Goal: Task Accomplishment & Management: Complete application form

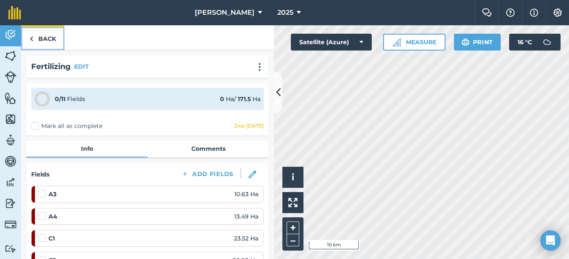
click at [42, 40] on link "Back" at bounding box center [42, 37] width 43 height 25
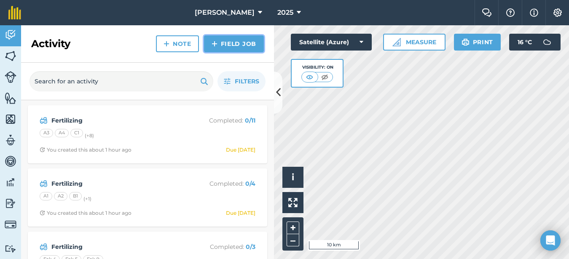
click at [221, 46] on link "Field Job" at bounding box center [234, 43] width 60 height 17
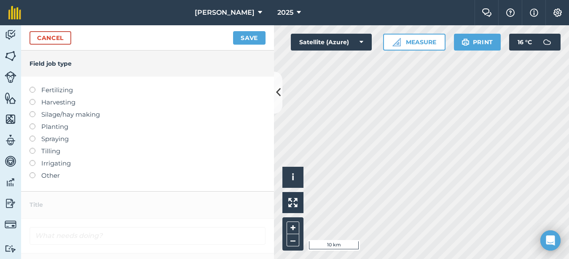
click at [33, 136] on label at bounding box center [36, 136] width 12 height 0
type input "Spraying"
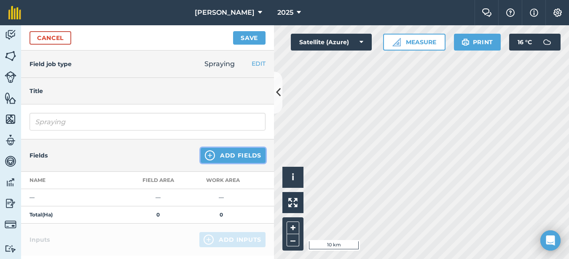
click at [239, 151] on button "Add Fields" at bounding box center [233, 155] width 65 height 15
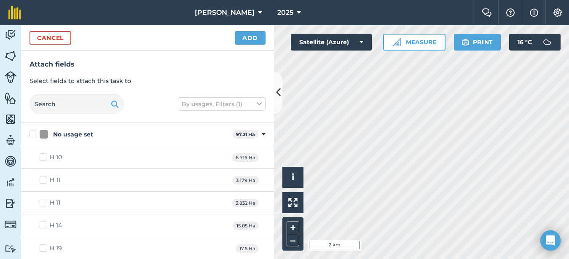
checkbox input "true"
click at [258, 41] on button "Add" at bounding box center [250, 37] width 31 height 13
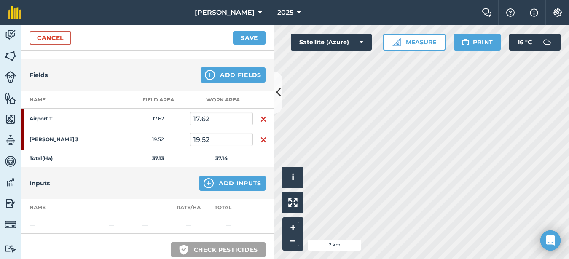
scroll to position [84, 0]
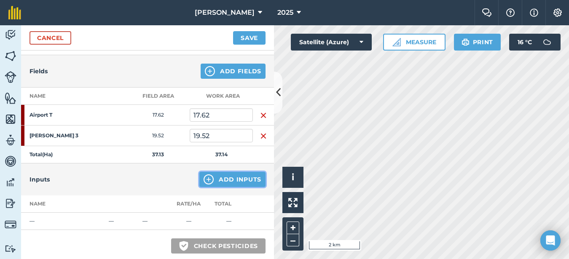
click at [218, 180] on button "Add Inputs" at bounding box center [232, 179] width 66 height 15
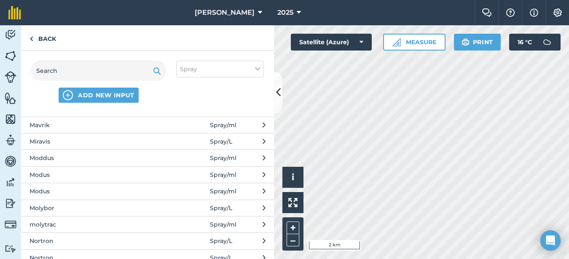
scroll to position [1096, 0]
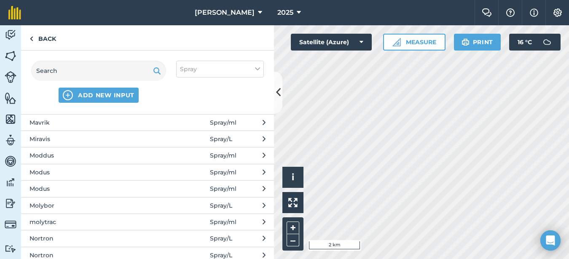
click at [79, 158] on span "Moddus" at bounding box center [99, 155] width 138 height 9
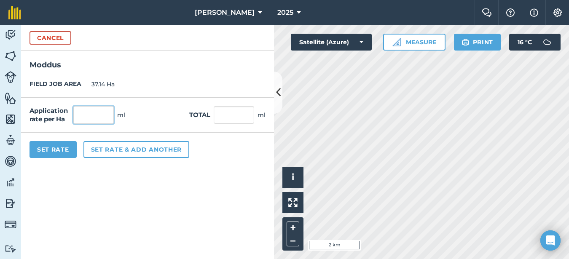
click at [89, 115] on input "text" at bounding box center [93, 115] width 40 height 18
type input "300"
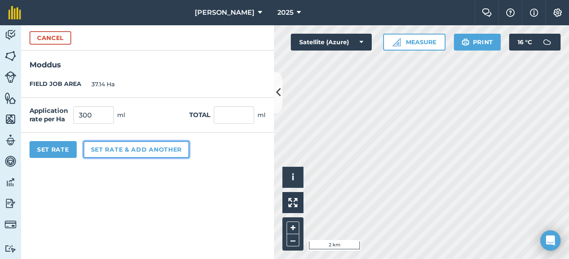
type input "11,142"
click at [99, 148] on button "Set rate & add another" at bounding box center [136, 149] width 106 height 17
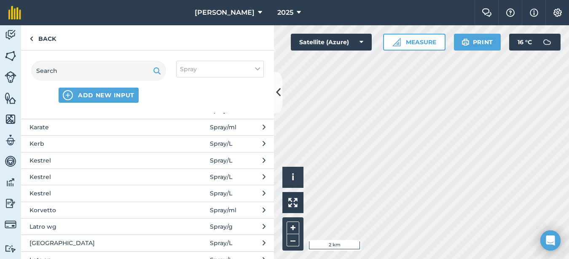
scroll to position [843, 0]
click at [71, 164] on span "Kestrel" at bounding box center [99, 159] width 138 height 9
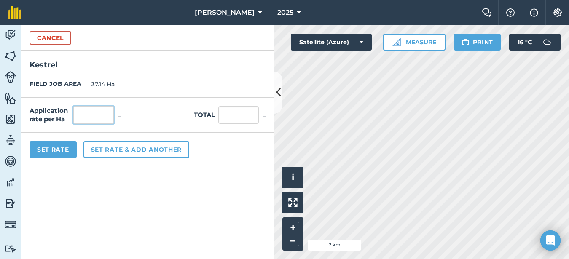
click at [91, 115] on input "text" at bounding box center [93, 115] width 40 height 18
type input "1"
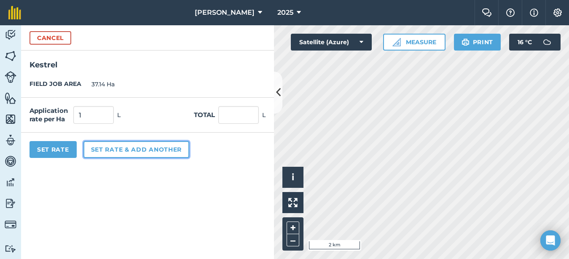
type input "37.14"
click at [108, 150] on button "Set rate & add another" at bounding box center [136, 149] width 106 height 17
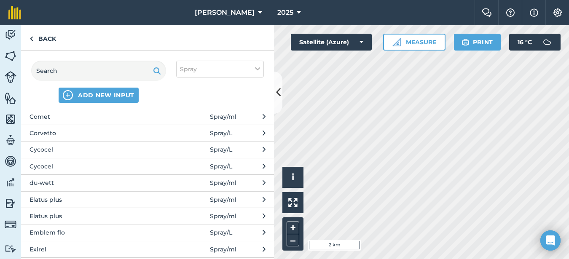
scroll to position [337, 0]
click at [96, 118] on span "Comet" at bounding box center [99, 117] width 138 height 9
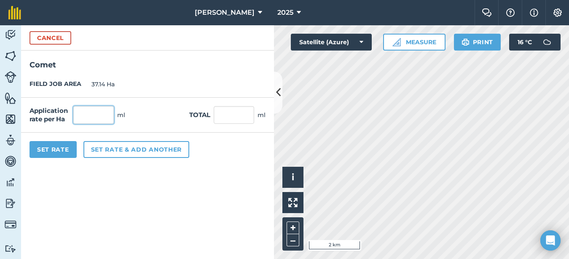
click at [91, 107] on input "text" at bounding box center [93, 115] width 40 height 18
type input "600"
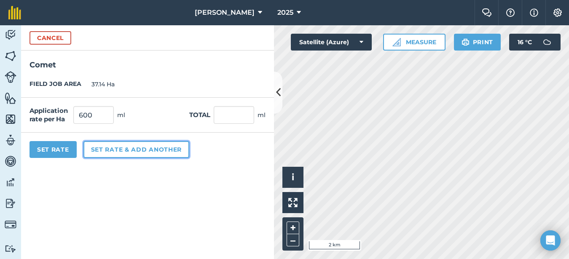
type input "22,284"
click at [104, 147] on button "Set rate & add another" at bounding box center [136, 149] width 106 height 17
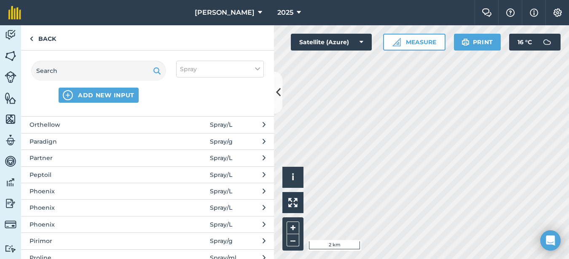
scroll to position [1391, 0]
click at [56, 162] on span "Phoenix" at bounding box center [99, 159] width 138 height 9
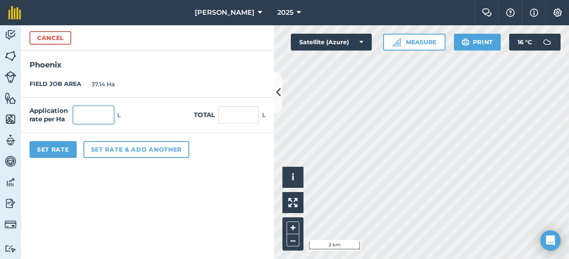
click at [83, 108] on input "text" at bounding box center [93, 115] width 40 height 18
type input "1"
type input "37.14"
click at [68, 154] on button "Set Rate" at bounding box center [53, 149] width 47 height 17
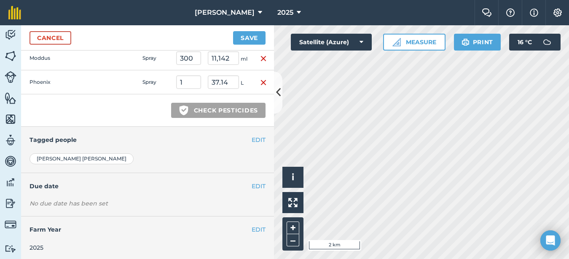
scroll to position [301, 0]
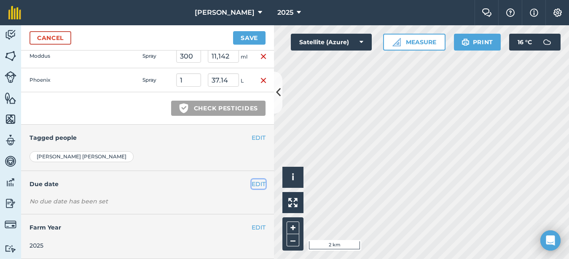
click at [252, 185] on button "EDIT" at bounding box center [259, 184] width 14 height 9
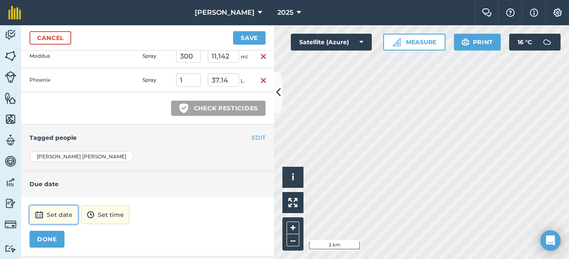
click at [62, 217] on button "Set date" at bounding box center [54, 215] width 48 height 19
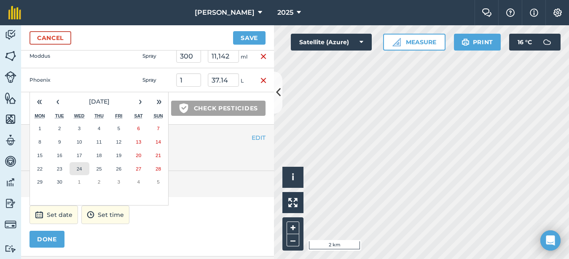
click at [83, 170] on button "24" at bounding box center [80, 168] width 20 height 13
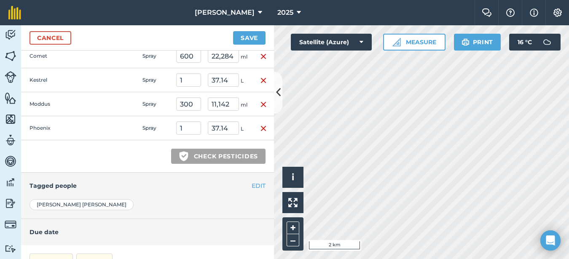
scroll to position [337, 0]
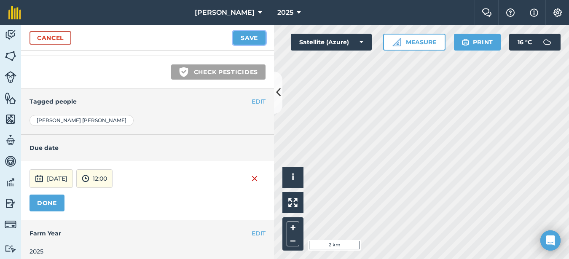
click at [245, 40] on button "Save" at bounding box center [249, 37] width 32 height 13
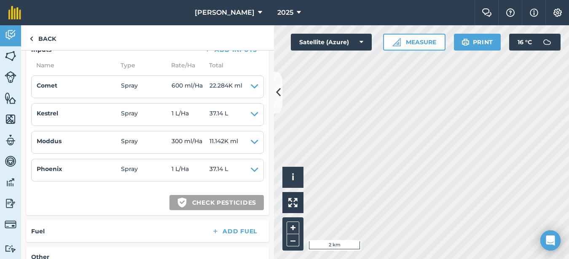
scroll to position [253, 0]
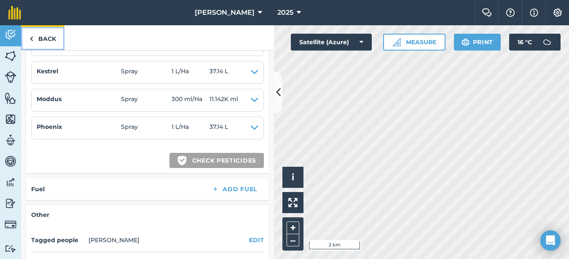
click at [43, 41] on link "Back" at bounding box center [42, 37] width 43 height 25
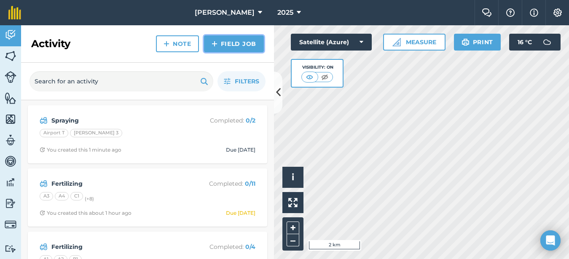
click at [241, 41] on link "Field Job" at bounding box center [234, 43] width 60 height 17
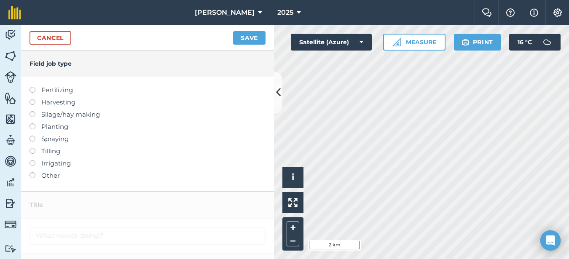
click at [31, 136] on label at bounding box center [36, 136] width 12 height 0
type input "Spraying"
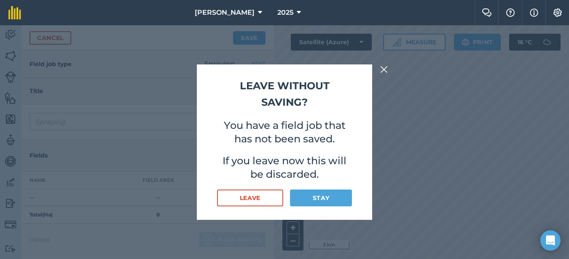
click at [383, 71] on img at bounding box center [384, 69] width 8 height 10
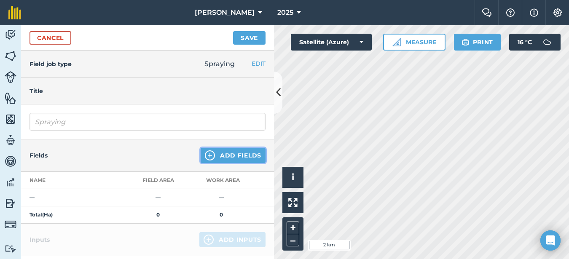
click at [231, 157] on button "Add Fields" at bounding box center [233, 155] width 65 height 15
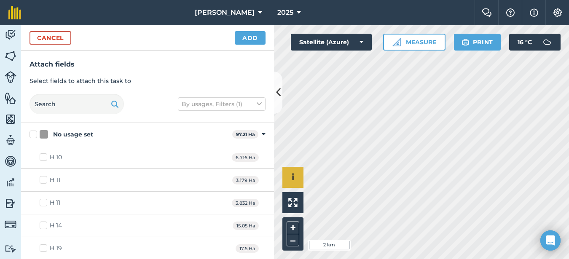
checkbox input "true"
click at [255, 29] on div "Cancel Add" at bounding box center [147, 37] width 253 height 25
click at [255, 37] on button "Add" at bounding box center [250, 37] width 31 height 13
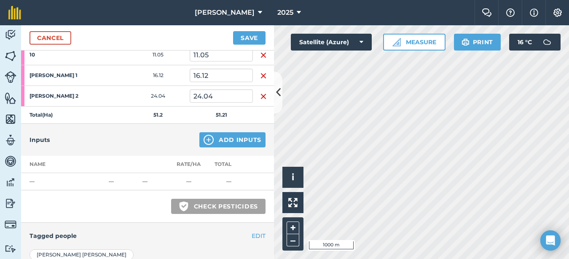
scroll to position [169, 0]
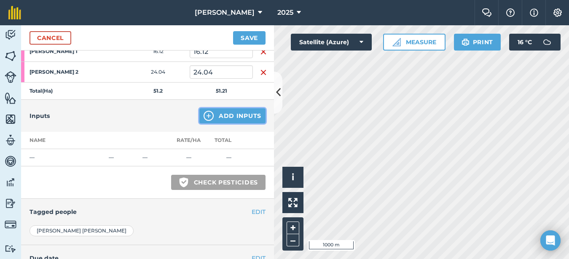
click at [232, 116] on button "Add Inputs" at bounding box center [232, 115] width 66 height 15
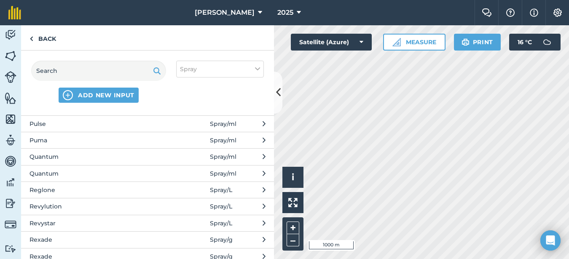
scroll to position [1728, 0]
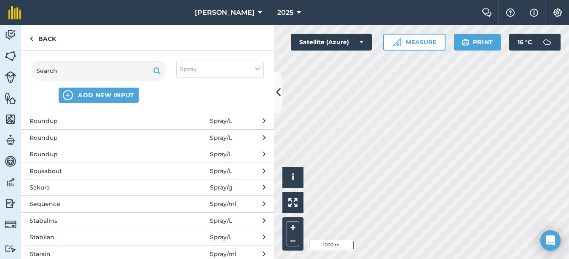
click at [88, 221] on span "Stabalins" at bounding box center [99, 220] width 138 height 9
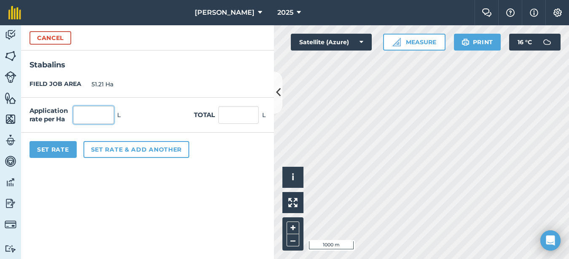
click at [78, 119] on input "text" at bounding box center [93, 115] width 40 height 18
type input "2"
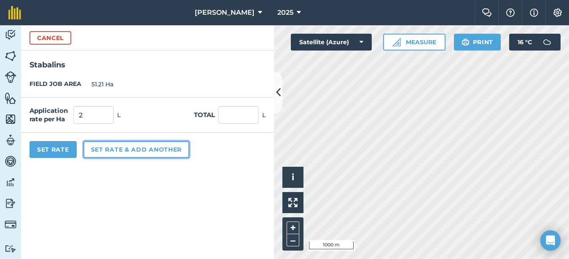
type input "102.42"
click at [107, 152] on button "Set rate & add another" at bounding box center [136, 149] width 106 height 17
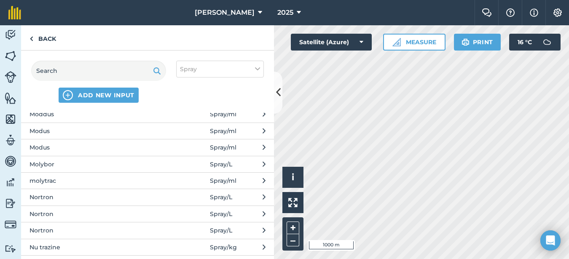
scroll to position [1096, 0]
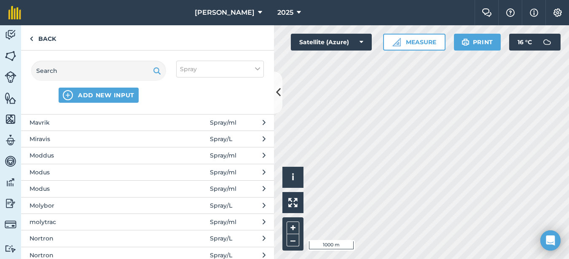
click at [97, 190] on span "Modus" at bounding box center [99, 188] width 138 height 9
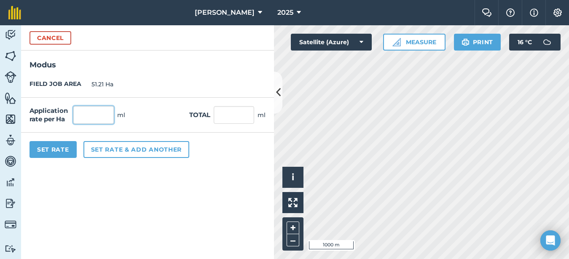
click at [104, 110] on input "text" at bounding box center [93, 115] width 40 height 18
type input "200"
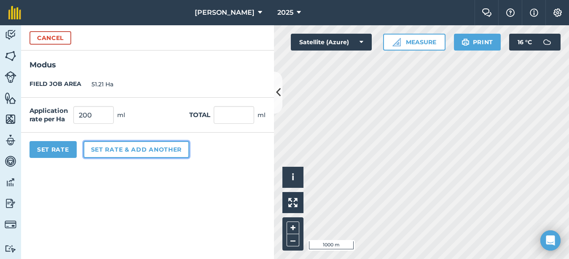
type input "10,242"
click at [107, 148] on button "Set rate & add another" at bounding box center [136, 149] width 106 height 17
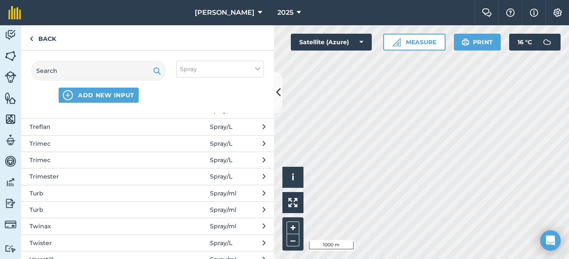
scroll to position [1855, 0]
click at [64, 176] on span "Transform" at bounding box center [99, 177] width 138 height 9
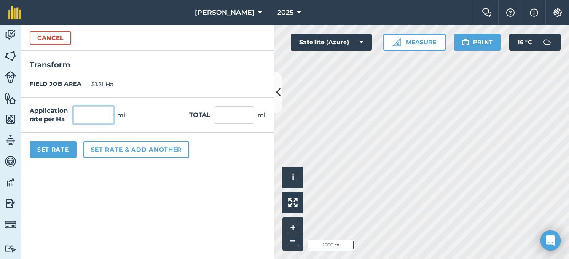
click at [88, 118] on input "text" at bounding box center [93, 115] width 40 height 18
type input "75"
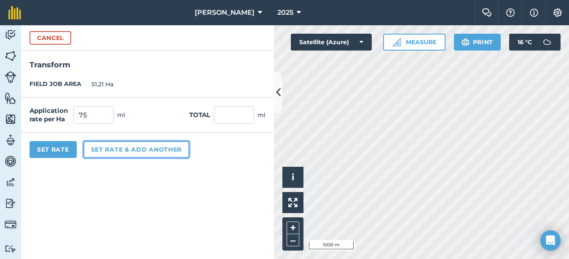
type input "3,840.75"
click at [114, 149] on button "Set rate & add another" at bounding box center [136, 149] width 106 height 17
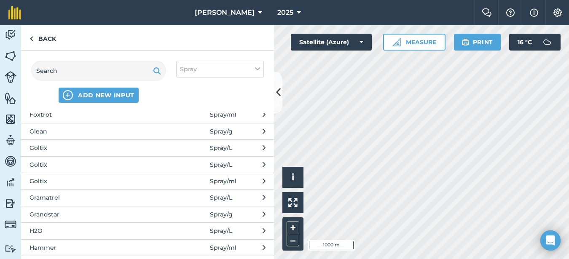
scroll to position [632, 0]
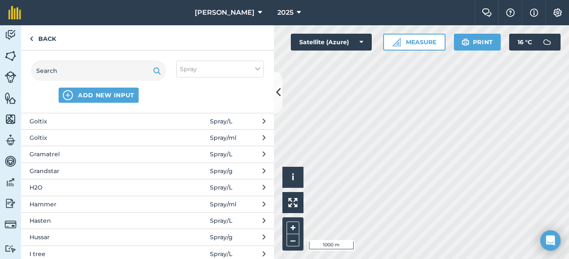
click at [88, 154] on span "Gramatrel" at bounding box center [99, 154] width 138 height 9
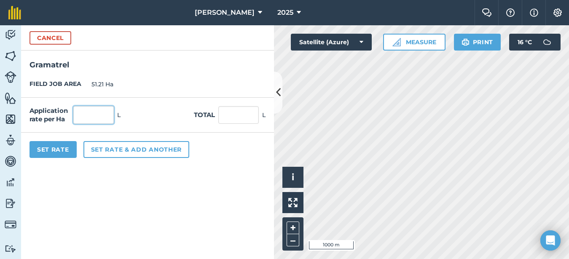
click at [99, 112] on input "text" at bounding box center [93, 115] width 40 height 18
type input "2"
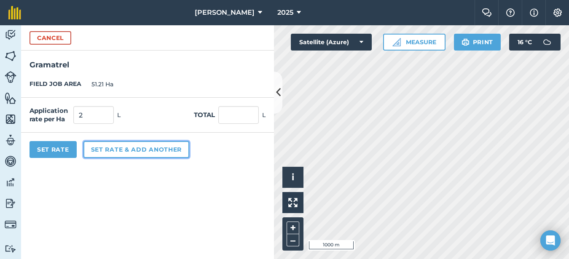
type input "102.42"
click at [104, 154] on button "Set rate & add another" at bounding box center [136, 149] width 106 height 17
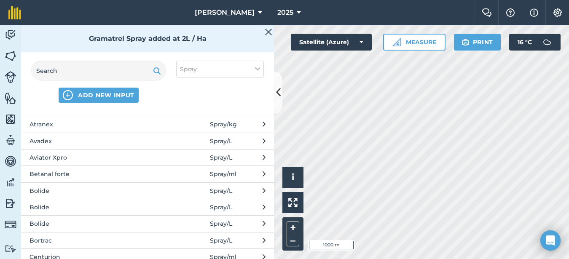
scroll to position [211, 0]
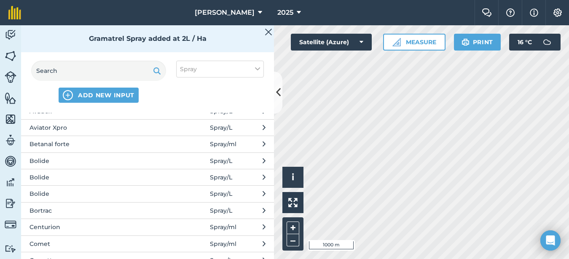
click at [78, 157] on span "Bolide" at bounding box center [99, 160] width 138 height 9
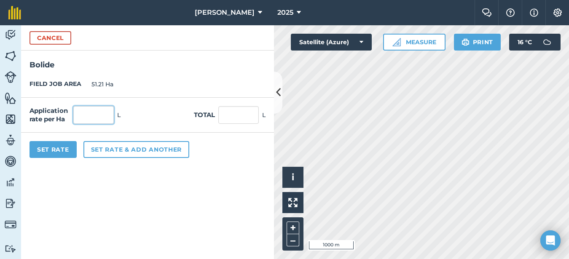
click at [84, 119] on input "text" at bounding box center [93, 115] width 40 height 18
type input "1.5"
type input "76.815"
click at [54, 152] on button "Set Rate" at bounding box center [53, 149] width 47 height 17
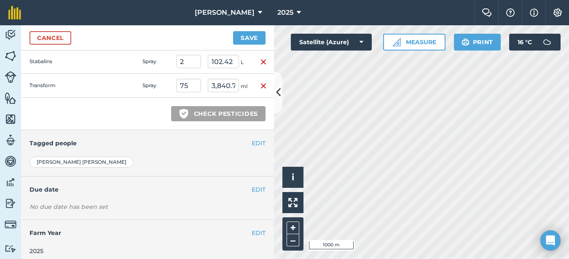
scroll to position [346, 0]
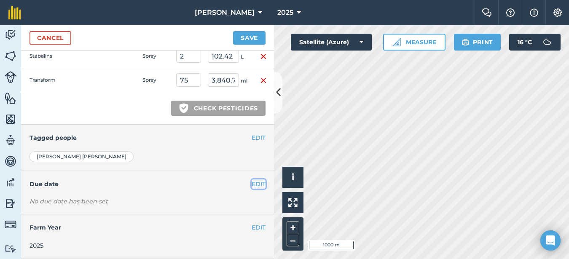
click at [253, 185] on button "EDIT" at bounding box center [259, 184] width 14 height 9
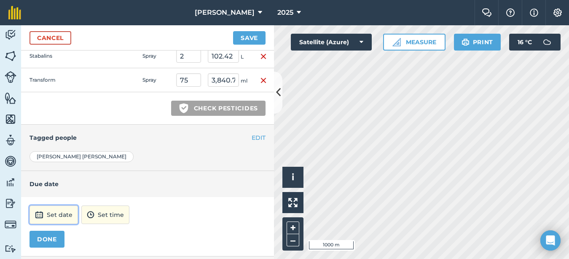
click at [64, 220] on button "Set date" at bounding box center [54, 215] width 48 height 19
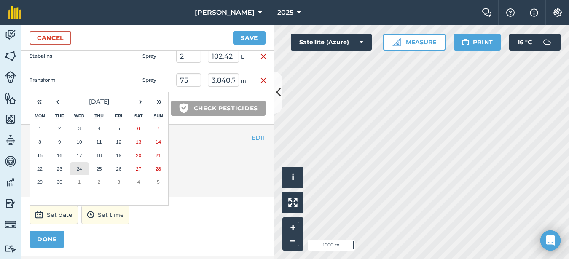
click at [77, 169] on abbr "24" at bounding box center [79, 168] width 5 height 5
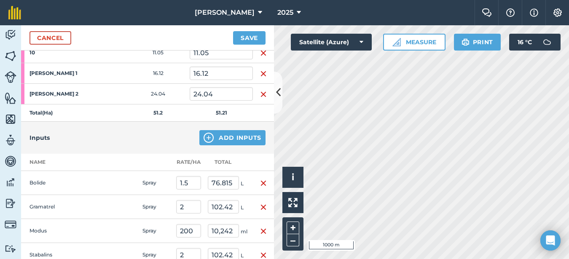
scroll to position [135, 0]
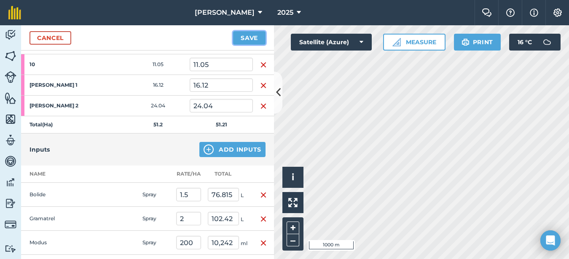
click at [258, 37] on button "Save" at bounding box center [249, 37] width 32 height 13
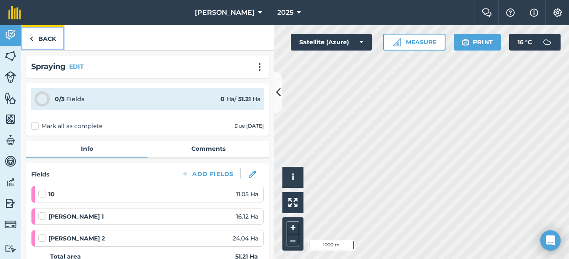
click at [53, 42] on link "Back" at bounding box center [42, 37] width 43 height 25
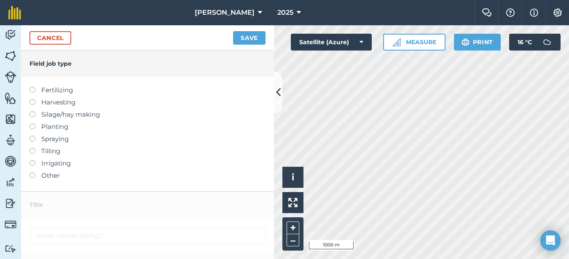
click at [31, 136] on label at bounding box center [36, 136] width 12 height 0
type input "Spraying"
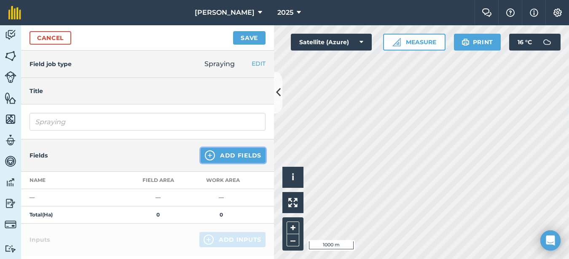
click at [243, 159] on button "Add Fields" at bounding box center [233, 155] width 65 height 15
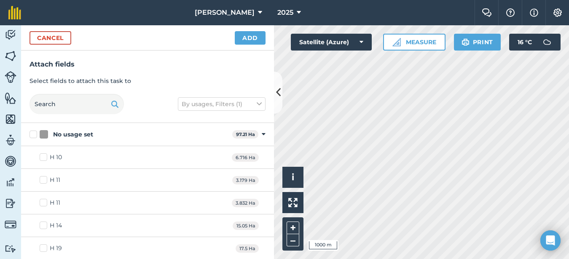
checkbox input "true"
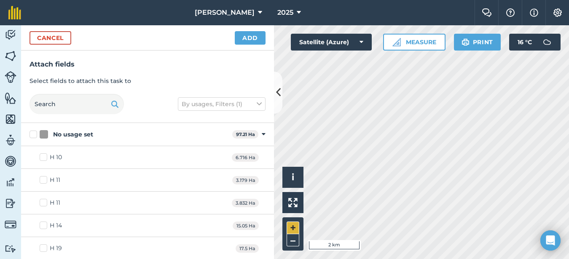
click at [293, 226] on div "Hello i © 2025 TomTom, Microsoft 2 km + –" at bounding box center [421, 142] width 295 height 234
checkbox input "true"
checkbox input "false"
click at [256, 33] on button "Add" at bounding box center [250, 37] width 31 height 13
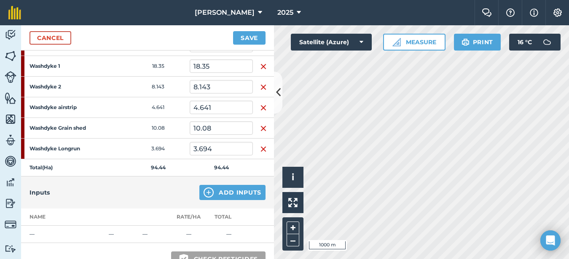
scroll to position [169, 0]
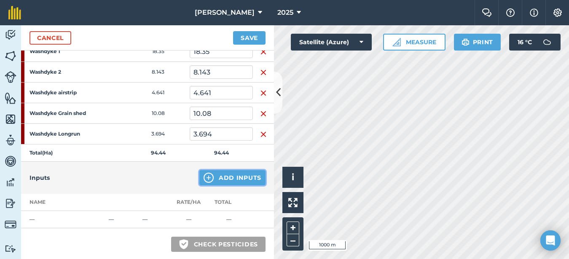
click at [203, 172] on button "Add Inputs" at bounding box center [232, 177] width 66 height 15
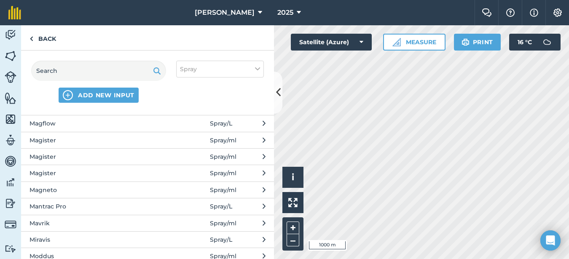
scroll to position [1054, 0]
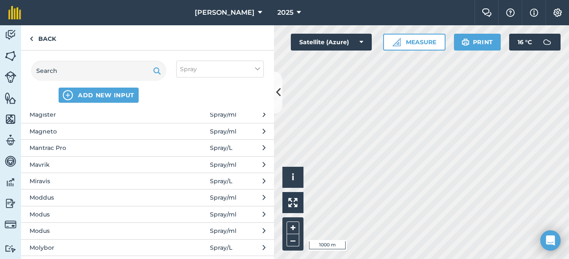
click at [62, 200] on span "Moddus" at bounding box center [99, 197] width 138 height 9
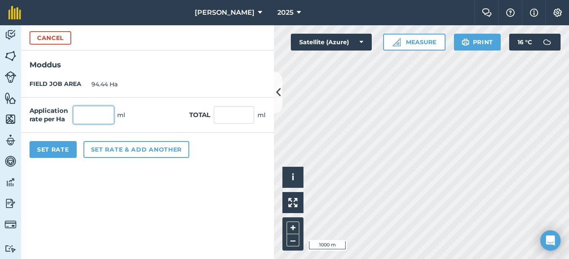
click at [87, 115] on input "text" at bounding box center [93, 115] width 40 height 18
type input "300"
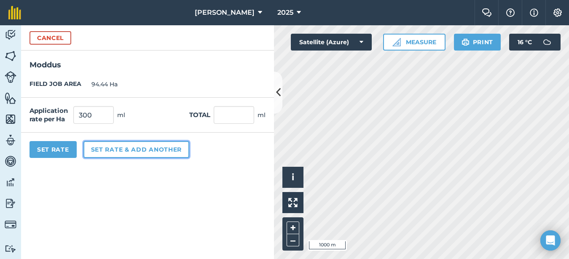
type input "28,332"
click at [103, 154] on button "Set rate & add another" at bounding box center [136, 149] width 106 height 17
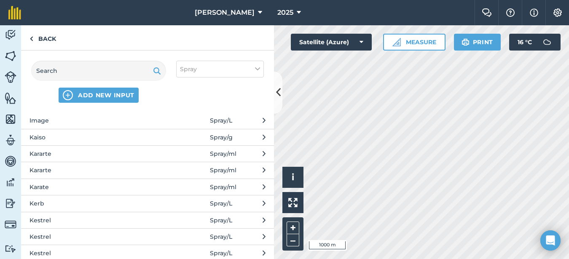
scroll to position [801, 0]
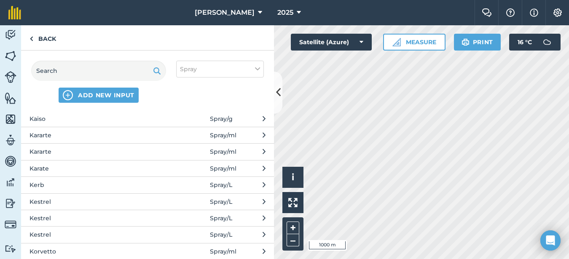
click at [81, 201] on span "Kestrel" at bounding box center [99, 201] width 138 height 9
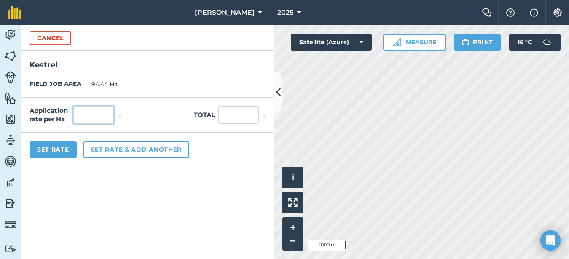
click at [96, 116] on input "text" at bounding box center [93, 115] width 40 height 18
type input "1"
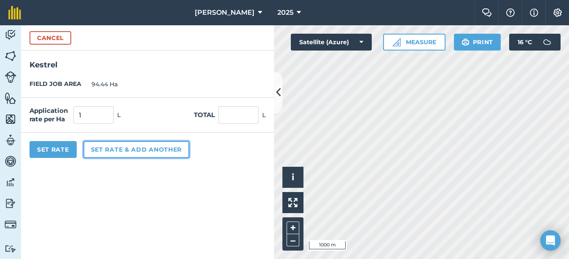
type input "94.44"
click at [104, 151] on button "Set rate & add another" at bounding box center [136, 149] width 106 height 17
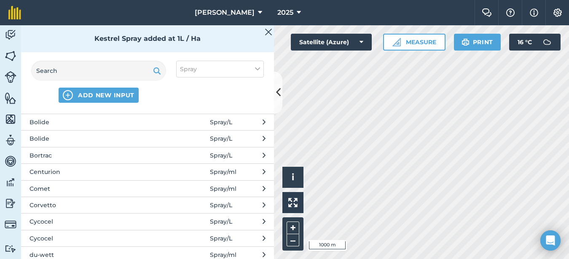
scroll to position [295, 0]
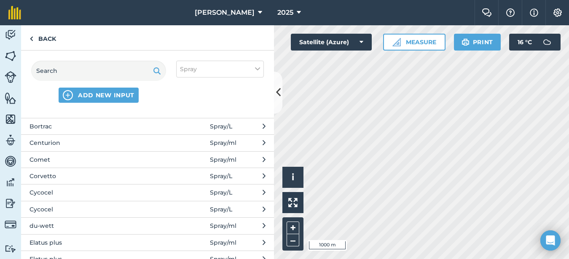
click at [80, 164] on span "Comet" at bounding box center [99, 159] width 138 height 9
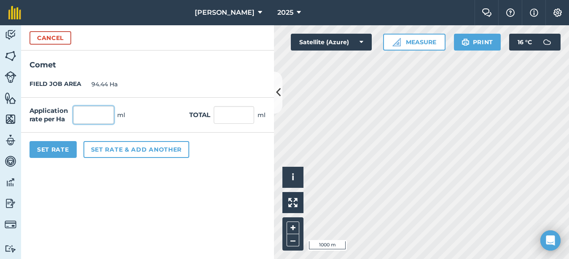
click at [85, 113] on input "text" at bounding box center [93, 115] width 40 height 18
type input "600"
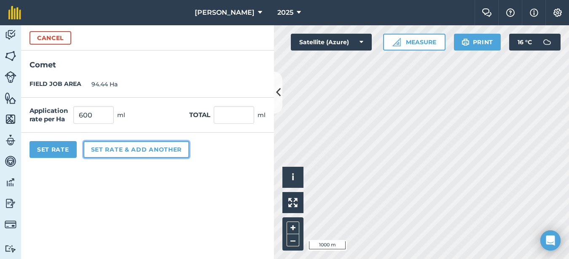
type input "56,664"
click at [113, 153] on button "Set rate & add another" at bounding box center [136, 149] width 106 height 17
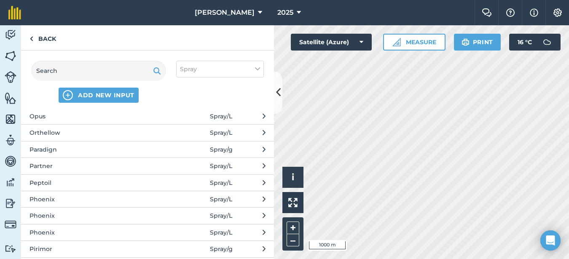
scroll to position [1349, 0]
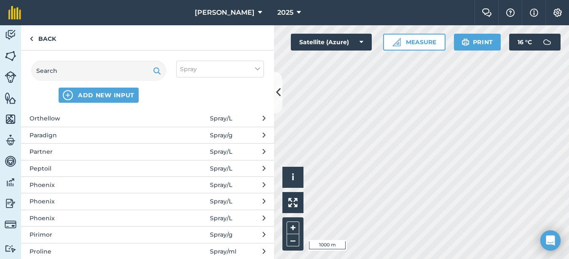
click at [60, 205] on span "Phoenix" at bounding box center [99, 201] width 138 height 9
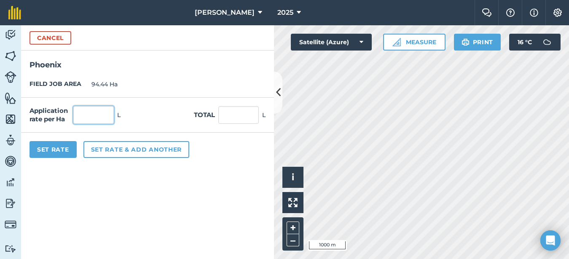
click at [93, 110] on input "text" at bounding box center [93, 115] width 40 height 18
type input "1"
type input "94.44"
click at [72, 152] on button "Set Rate" at bounding box center [53, 149] width 47 height 17
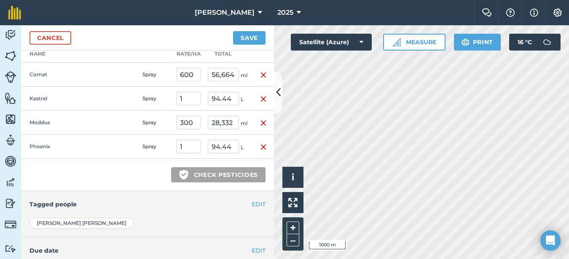
scroll to position [379, 0]
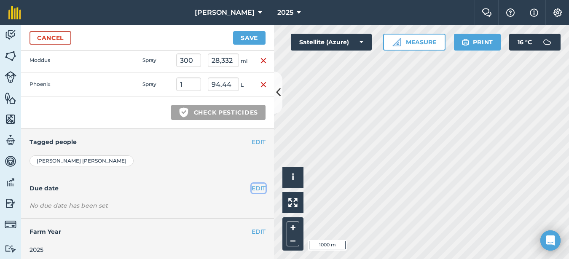
drag, startPoint x: 250, startPoint y: 186, endPoint x: 244, endPoint y: 187, distance: 5.5
click at [252, 186] on button "EDIT" at bounding box center [259, 188] width 14 height 9
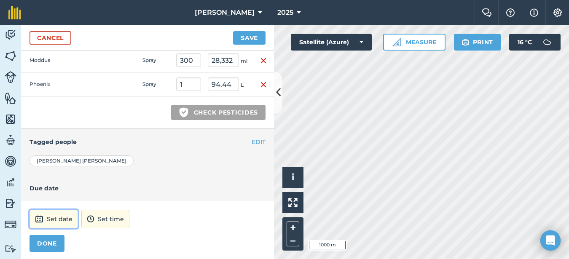
click at [60, 222] on button "Set date" at bounding box center [54, 219] width 48 height 19
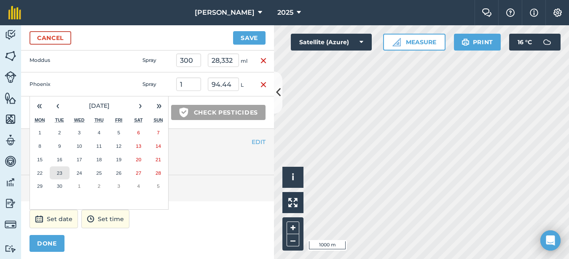
click at [57, 169] on button "23" at bounding box center [60, 172] width 20 height 13
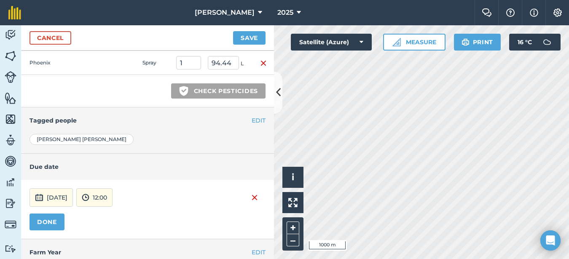
scroll to position [426, 0]
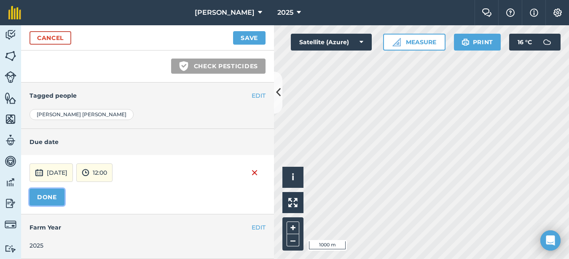
click at [56, 204] on button "DONE" at bounding box center [47, 197] width 35 height 17
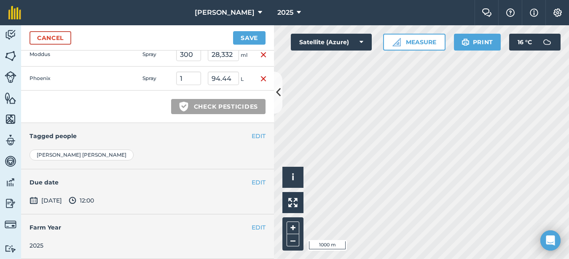
scroll to position [385, 0]
click at [256, 40] on button "Save" at bounding box center [249, 37] width 32 height 13
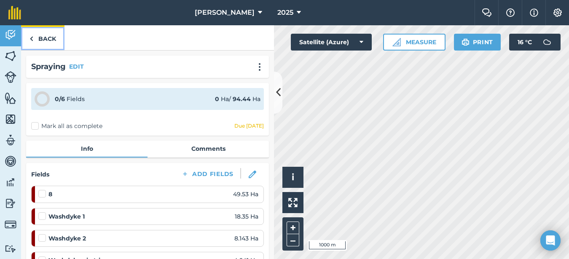
click at [50, 38] on link "Back" at bounding box center [42, 37] width 43 height 25
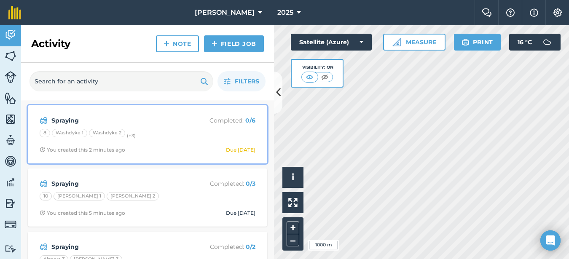
click at [95, 150] on div "You created this 2 minutes ago" at bounding box center [83, 150] width 86 height 7
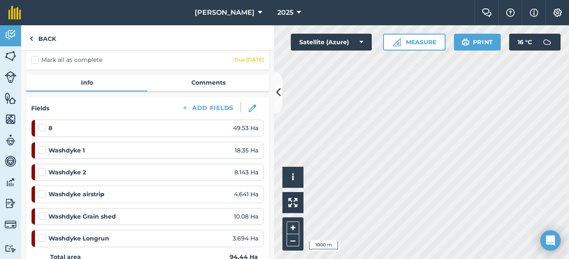
scroll to position [126, 0]
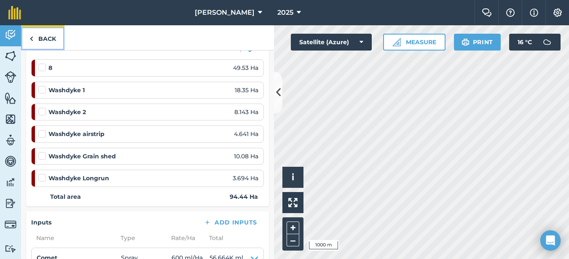
click at [45, 40] on link "Back" at bounding box center [42, 37] width 43 height 25
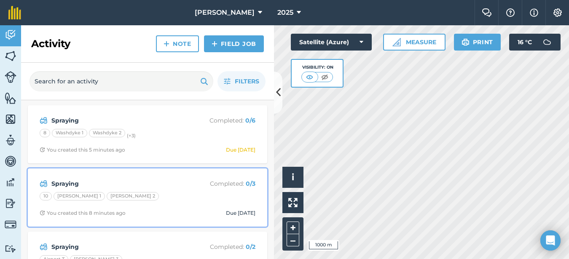
click at [89, 204] on div "Spraying Completed : 0 / 3 10 [PERSON_NAME] 1 [PERSON_NAME] 2 You created this …" at bounding box center [147, 198] width 229 height 48
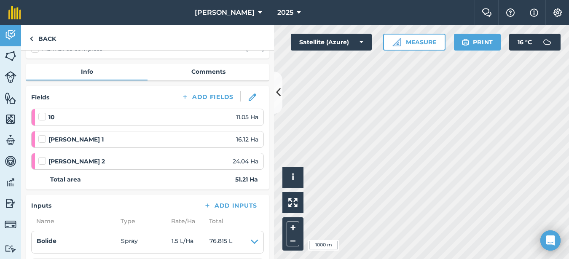
scroll to position [84, 0]
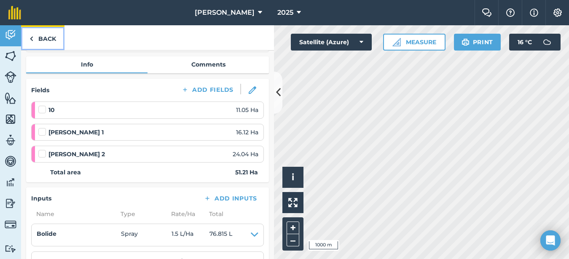
click at [31, 42] on img at bounding box center [32, 39] width 4 height 10
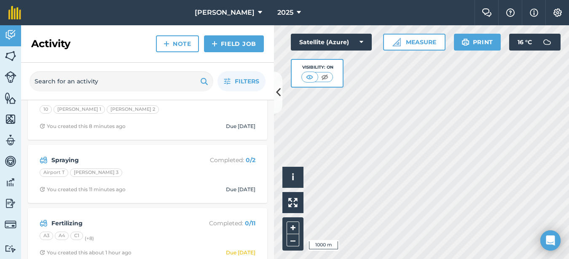
scroll to position [126, 0]
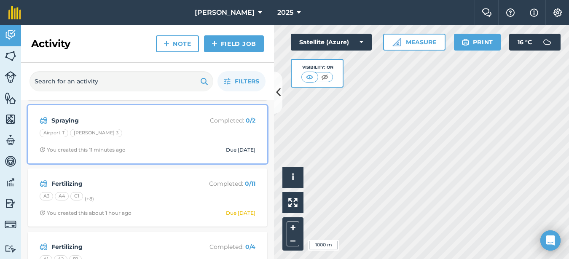
click at [71, 118] on strong "Spraying" at bounding box center [118, 120] width 134 height 9
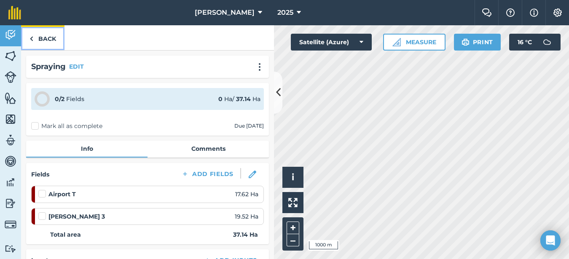
click at [53, 41] on link "Back" at bounding box center [42, 37] width 43 height 25
